Goal: Information Seeking & Learning: Learn about a topic

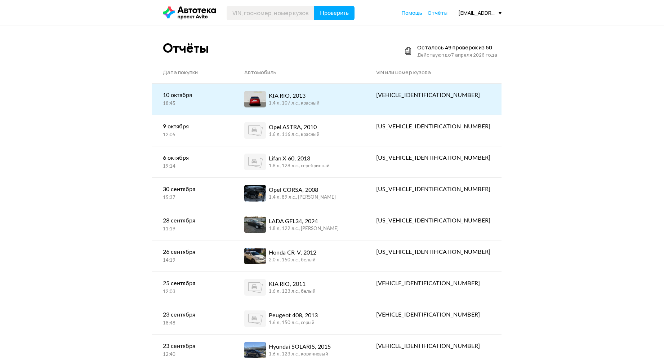
click at [355, 97] on div "KIA RIO, 2013 1.4 л, 107 л.c., красный" at bounding box center [299, 99] width 111 height 17
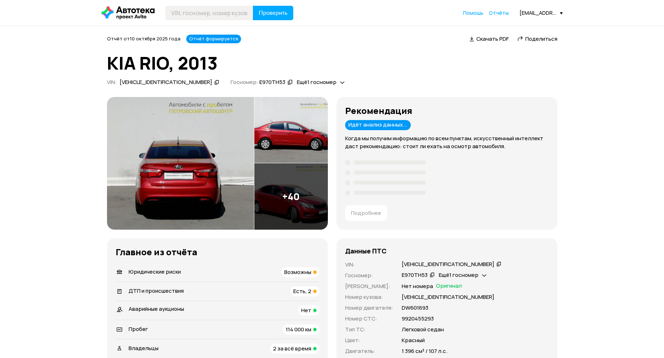
click at [294, 270] on span "Возможны" at bounding box center [297, 272] width 27 height 8
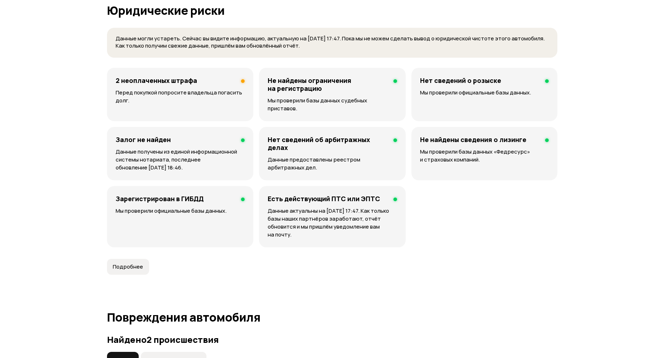
scroll to position [455, 0]
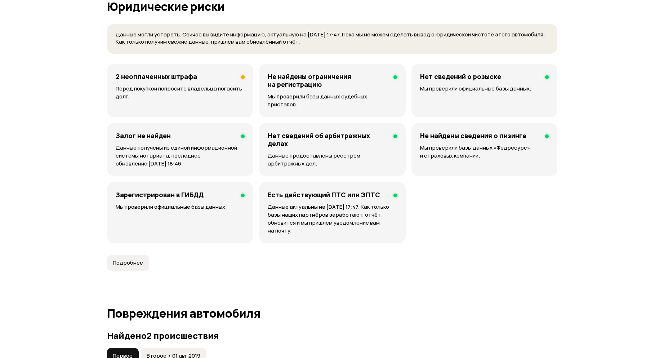
click at [152, 79] on h4 "2 неоплаченных штрафа" at bounding box center [156, 76] width 81 height 8
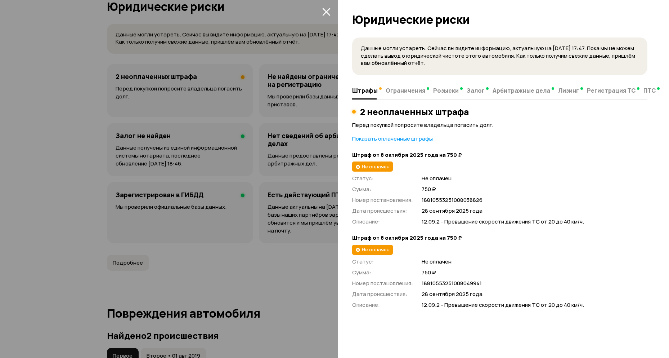
click at [310, 283] on div at bounding box center [334, 179] width 669 height 358
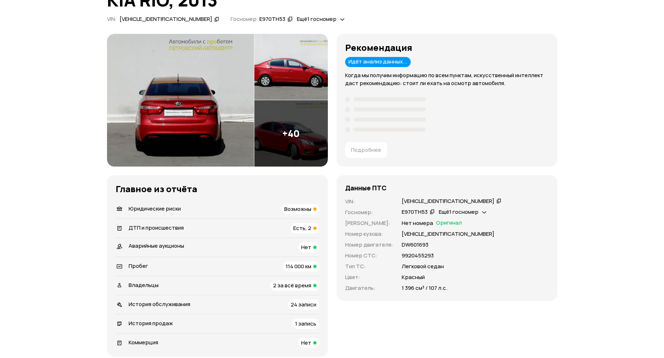
scroll to position [59, 0]
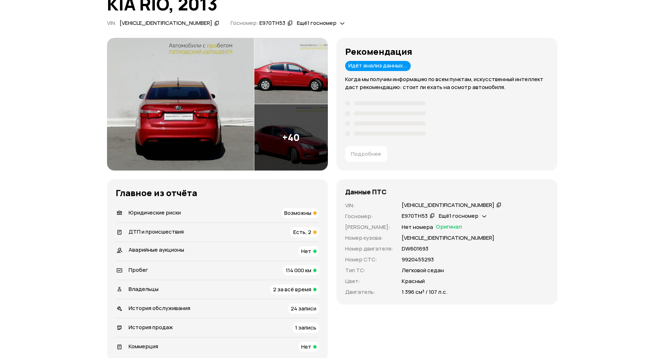
click at [313, 231] on div "Есть, 2" at bounding box center [304, 232] width 29 height 10
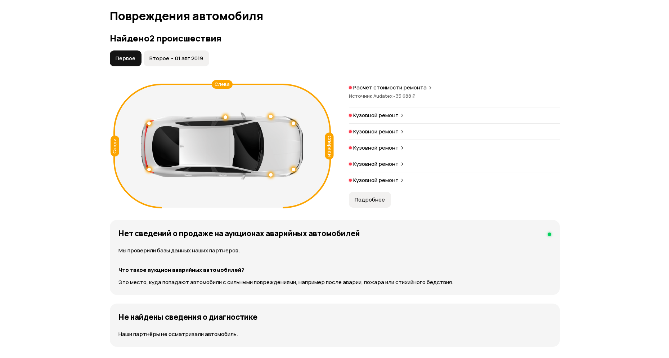
scroll to position [754, 0]
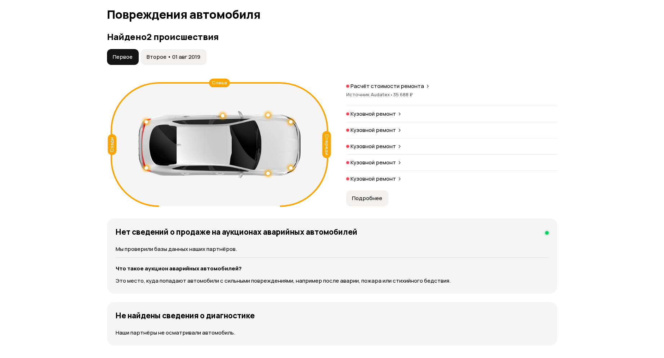
click at [382, 190] on button "Подробнее" at bounding box center [367, 198] width 42 height 16
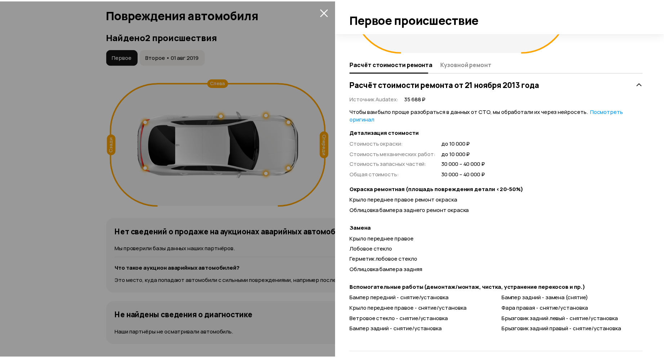
scroll to position [117, 0]
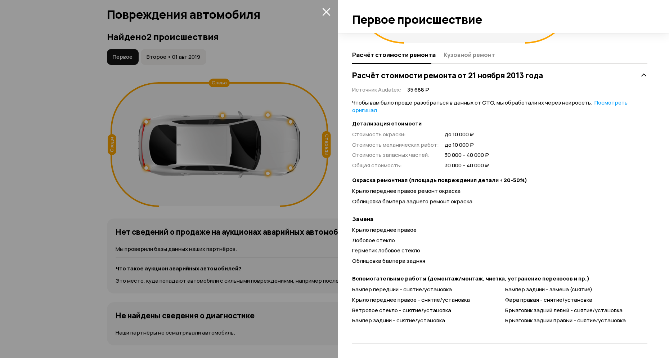
click at [21, 241] on div at bounding box center [334, 179] width 669 height 358
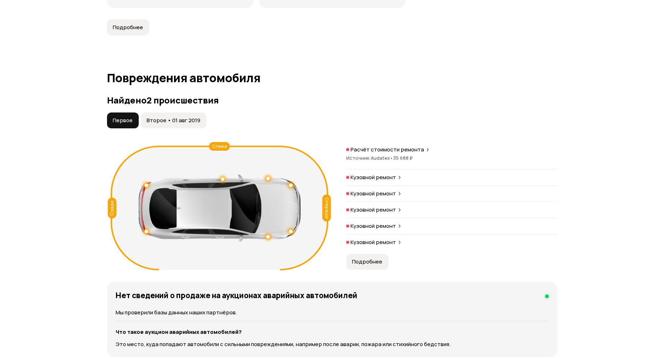
scroll to position [682, 0]
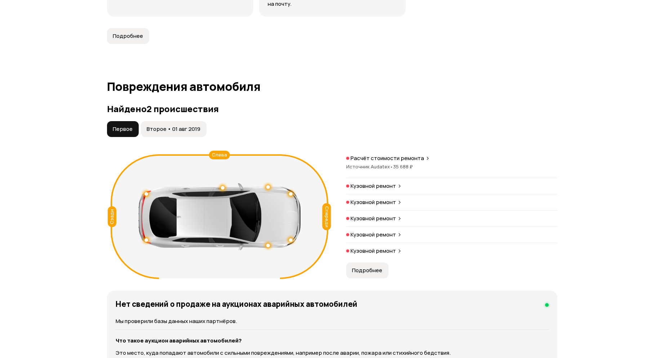
click at [156, 125] on span "Второе • 01 авг 2019" at bounding box center [174, 128] width 54 height 7
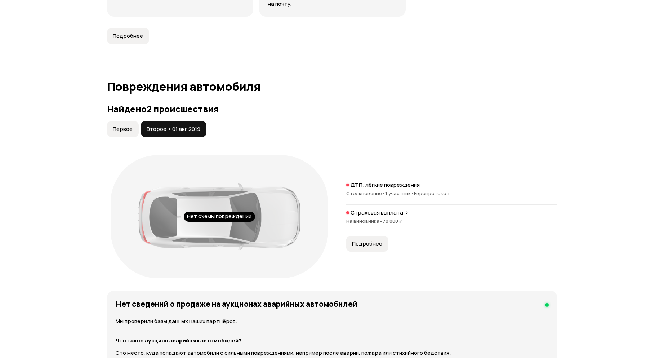
click at [378, 209] on p "Страховая выплата" at bounding box center [377, 212] width 53 height 7
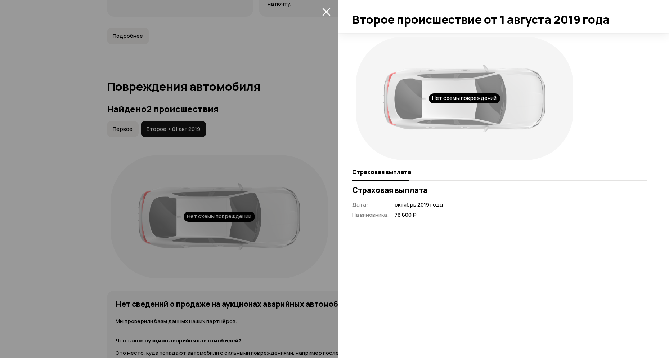
click at [300, 263] on div at bounding box center [334, 179] width 669 height 358
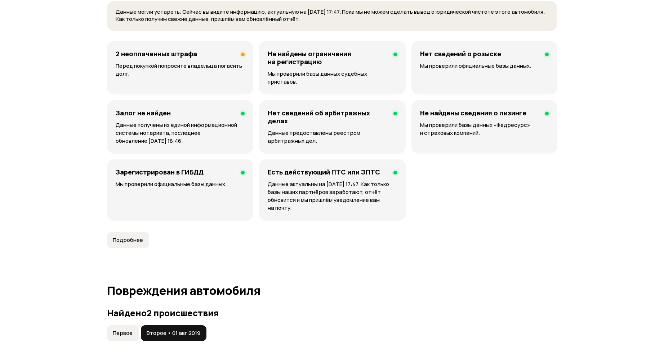
scroll to position [610, 0]
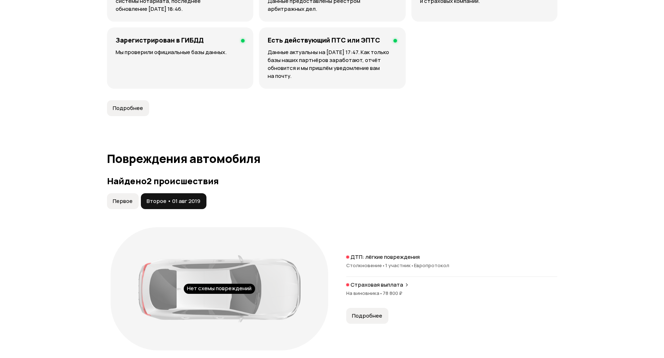
click at [132, 197] on span "Первое" at bounding box center [123, 200] width 20 height 7
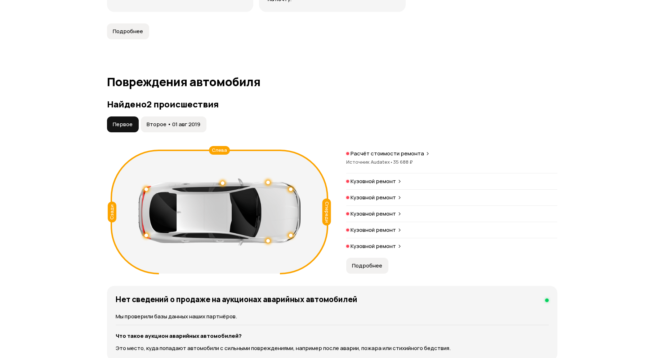
scroll to position [682, 0]
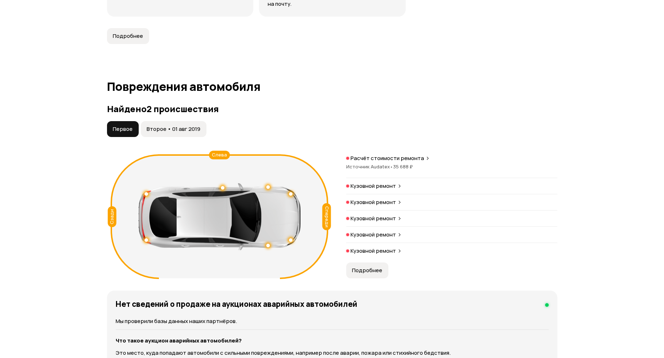
click at [168, 125] on span "Второе • 01 авг 2019" at bounding box center [174, 128] width 54 height 7
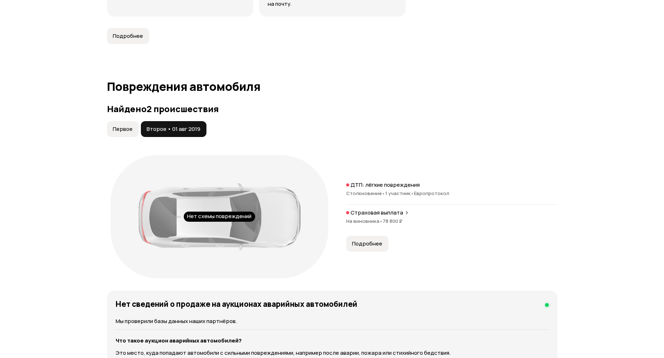
click at [132, 125] on button "Первое" at bounding box center [123, 129] width 32 height 16
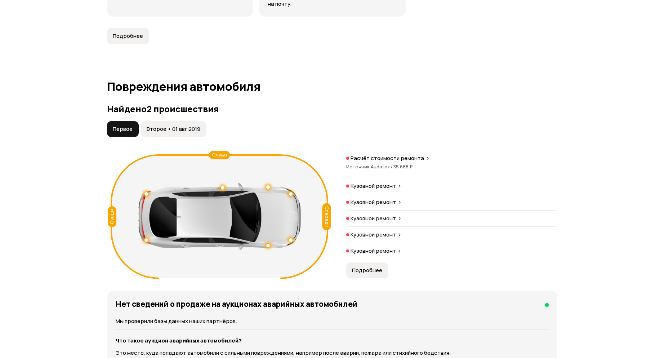
click at [359, 267] on span "Подробнее" at bounding box center [367, 270] width 30 height 7
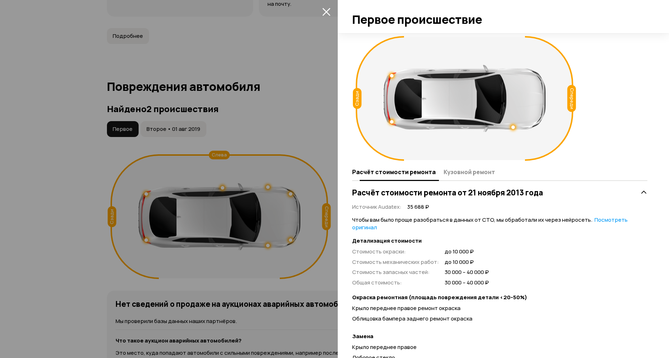
click at [480, 172] on span "Кузовной ремонт" at bounding box center [470, 171] width 52 height 7
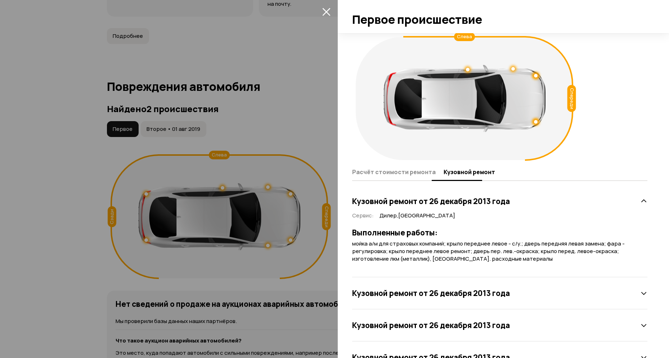
click at [404, 173] on span "Расчёт стоимости ремонта" at bounding box center [394, 171] width 84 height 7
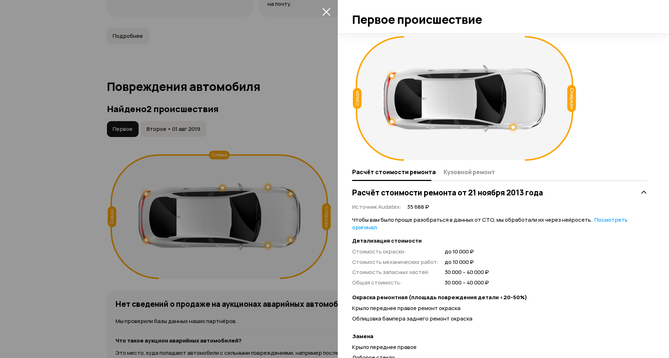
click at [184, 115] on div at bounding box center [334, 179] width 669 height 358
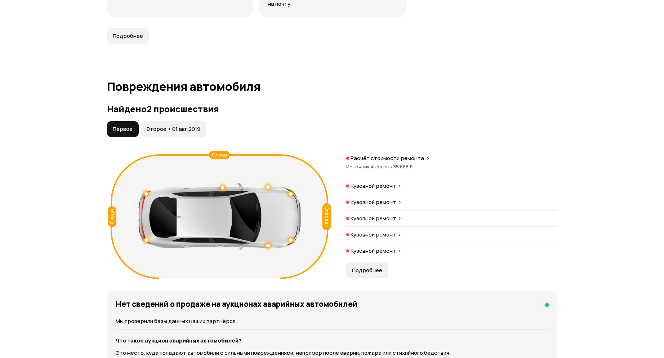
click at [178, 125] on span "Второе • 01 авг 2019" at bounding box center [174, 128] width 54 height 7
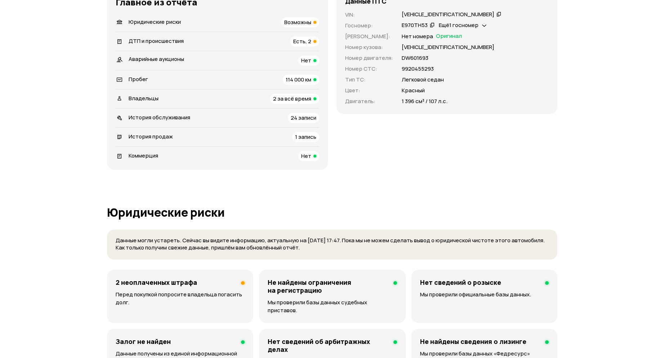
scroll to position [0, 0]
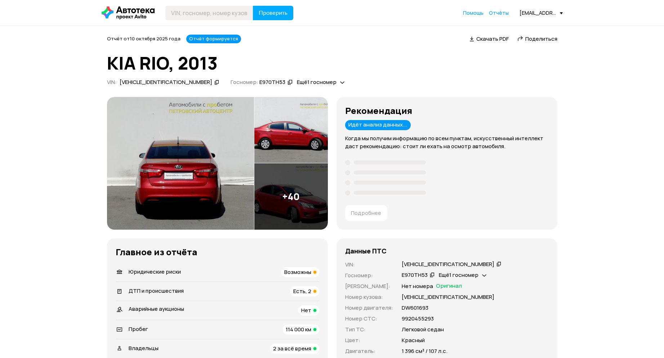
click at [108, 11] on icon at bounding box center [128, 12] width 53 height 13
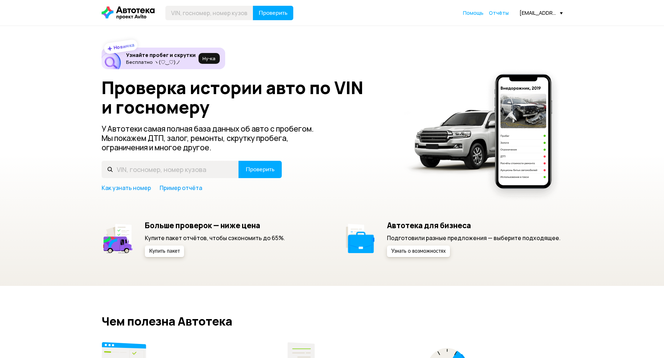
click at [102, 13] on icon at bounding box center [128, 12] width 53 height 13
